Goal: Transaction & Acquisition: Purchase product/service

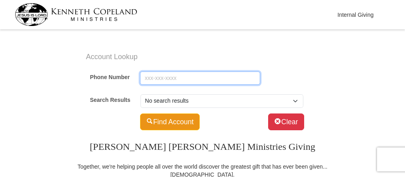
click at [167, 73] on input "Phone Number" at bounding box center [200, 79] width 120 height 14
type input "5017244347"
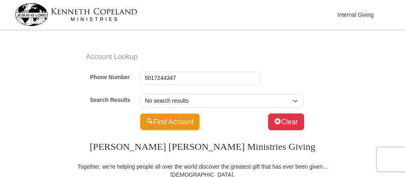
click at [183, 125] on button "Find Account" at bounding box center [170, 122] width 60 height 17
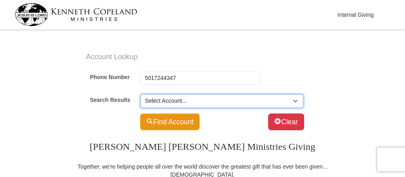
click at [220, 102] on select "Select Account... [PERSON_NAME] (SP) -- 450 Houston Ridge Dr Apt [STREET_ADDRES…" at bounding box center [222, 102] width 163 height 14
select select "500776800"
click at [141, 95] on select "Select Account... [PERSON_NAME] (SP) -- 450 Houston Ridge Dr Apt [STREET_ADDRES…" at bounding box center [222, 102] width 163 height 14
type input "Marah"
type input "Amis"
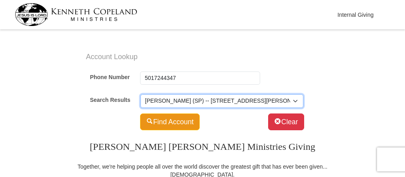
type input "[EMAIL_ADDRESS][DOMAIN_NAME]"
select select "US"
type input "[STREET_ADDRESS]"
type input "Haslet"
select select "[GEOGRAPHIC_DATA]"
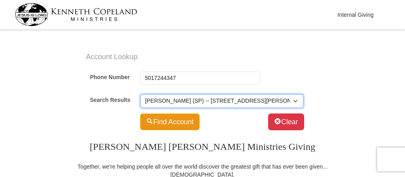
type input "76052-1069"
type input "[PHONE_NUMBER]"
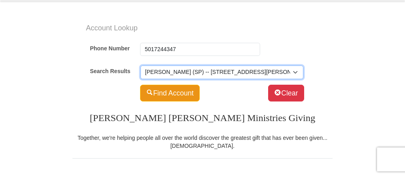
scroll to position [40, 0]
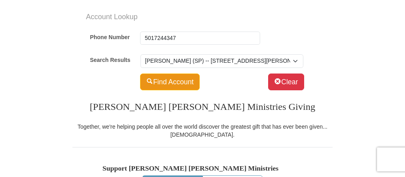
click at [165, 94] on h3 "[PERSON_NAME] [PERSON_NAME] Ministries Giving" at bounding box center [202, 108] width 260 height 30
click at [170, 84] on button "Find Account" at bounding box center [170, 82] width 60 height 17
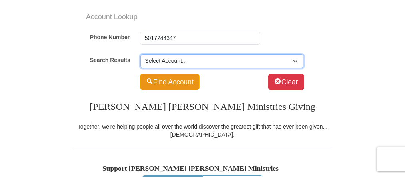
click at [192, 64] on select "Select Account... [PERSON_NAME] (SP) -- 450 Houston Ridge Dr Apt [STREET_ADDRES…" at bounding box center [222, 61] width 163 height 14
select select "500776800"
click at [141, 54] on select "Select Account... [PERSON_NAME] (SP) -- 450 Houston Ridge Dr Apt [STREET_ADDRES…" at bounding box center [222, 61] width 163 height 14
type input "Marah"
type input "Amis"
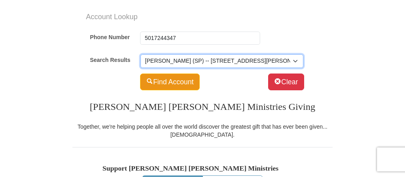
type input "[EMAIL_ADDRESS][DOMAIN_NAME]"
select select "US"
type input "[STREET_ADDRESS]"
type input "Haslet"
select select "[GEOGRAPHIC_DATA]"
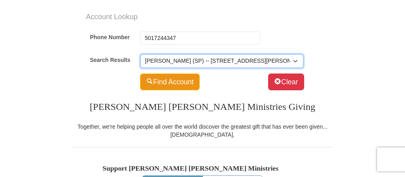
type input "76052-1069"
type input "[PHONE_NUMBER]"
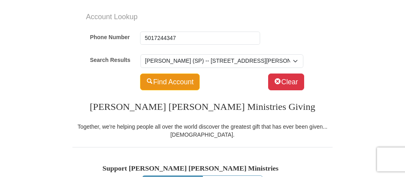
click at [308, 103] on h3 "[PERSON_NAME] [PERSON_NAME] Ministries Giving" at bounding box center [202, 108] width 260 height 30
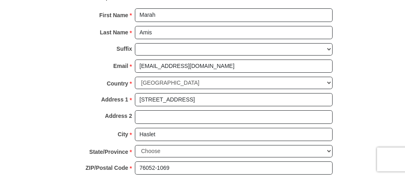
scroll to position [481, 0]
